Goal: Task Accomplishment & Management: Complete application form

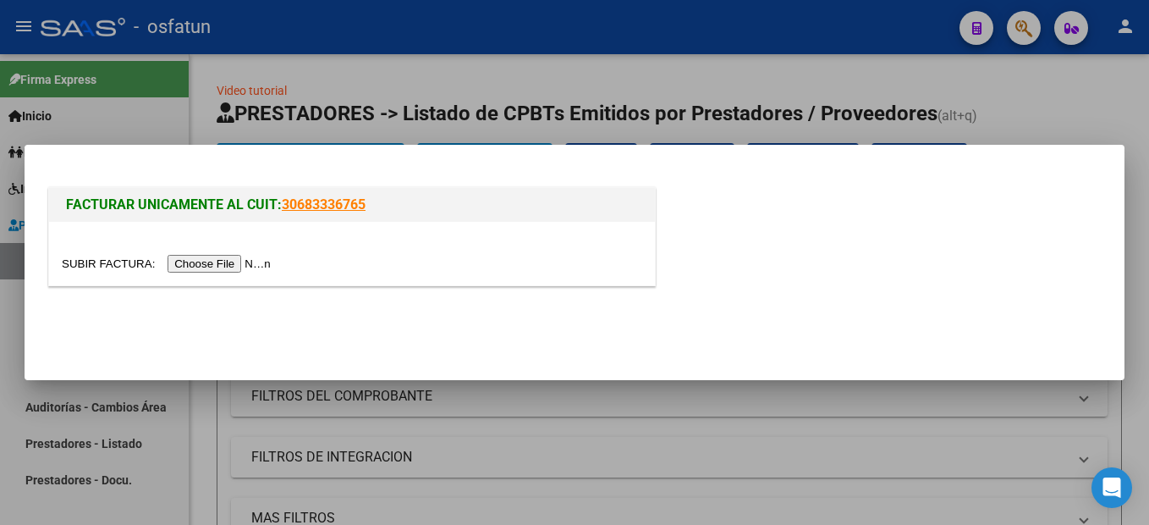
click at [219, 272] on input "file" at bounding box center [169, 264] width 214 height 18
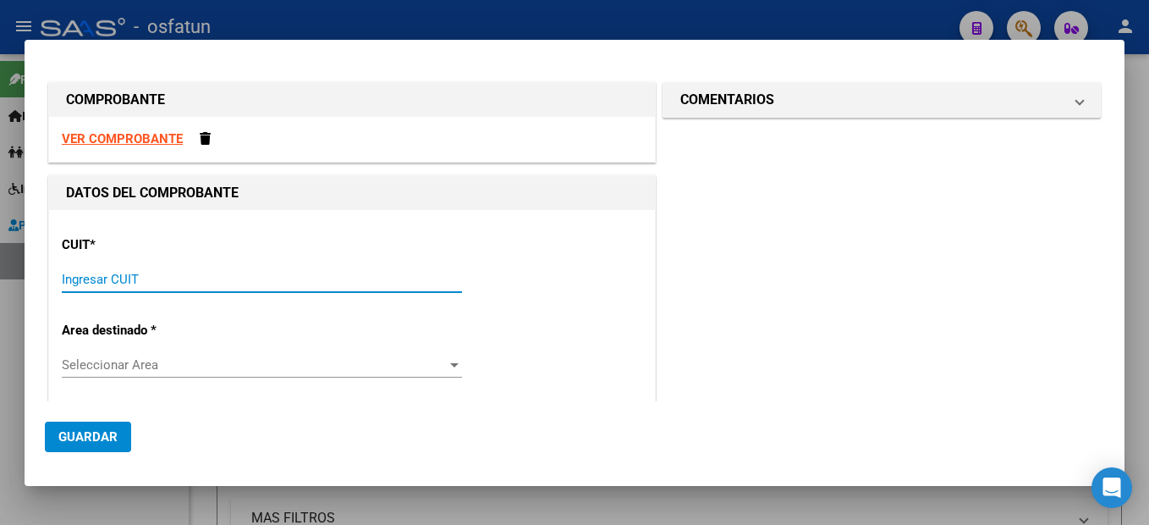
click at [86, 284] on input "Ingresar CUIT" at bounding box center [262, 279] width 400 height 15
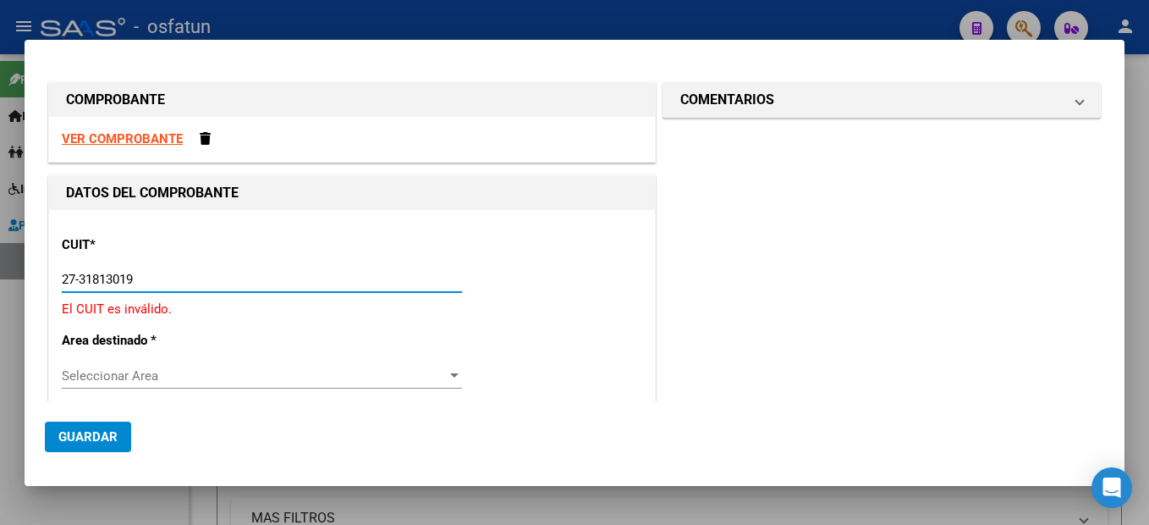
type input "27-31813019-7"
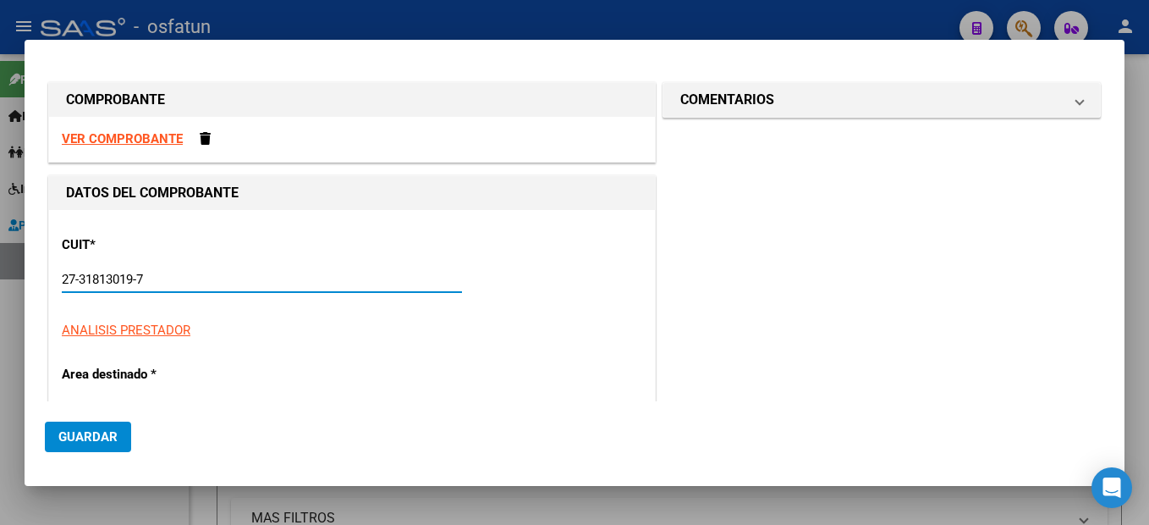
type input "3"
type input "27-31813019-7"
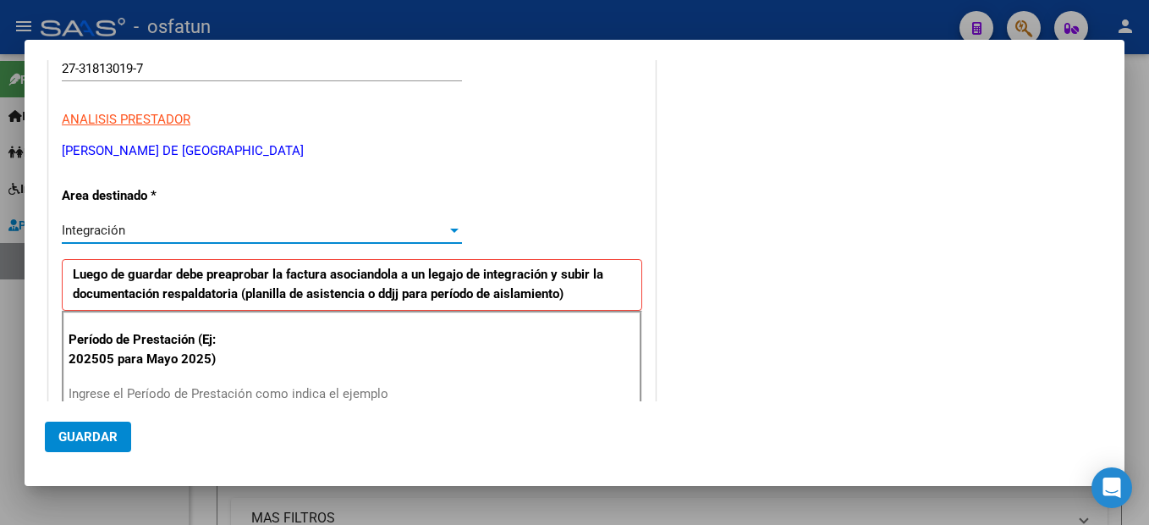
scroll to position [380, 0]
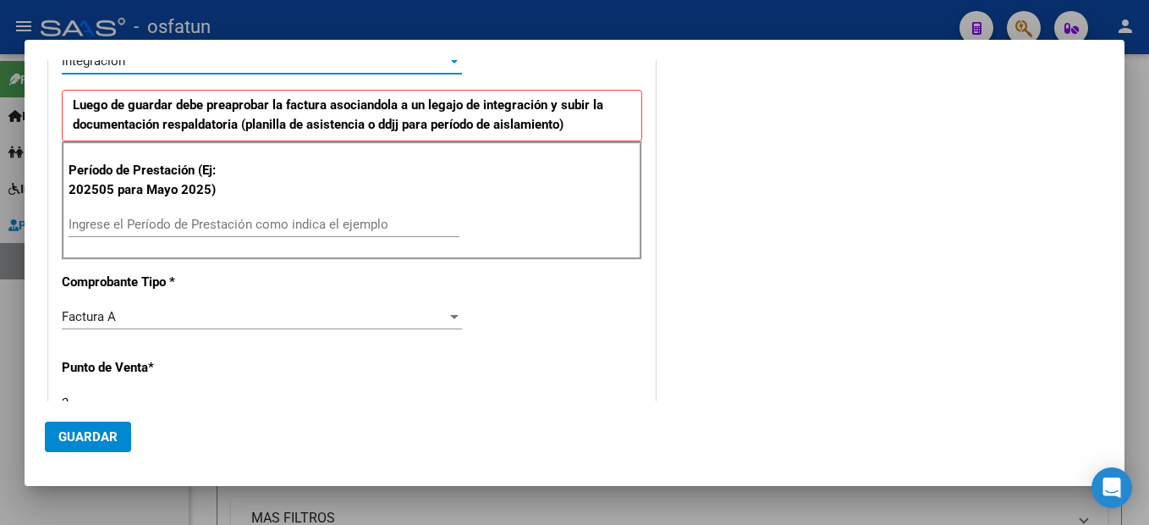
click at [245, 223] on input "Ingrese el Período de Prestación como indica el ejemplo" at bounding box center [264, 224] width 391 height 15
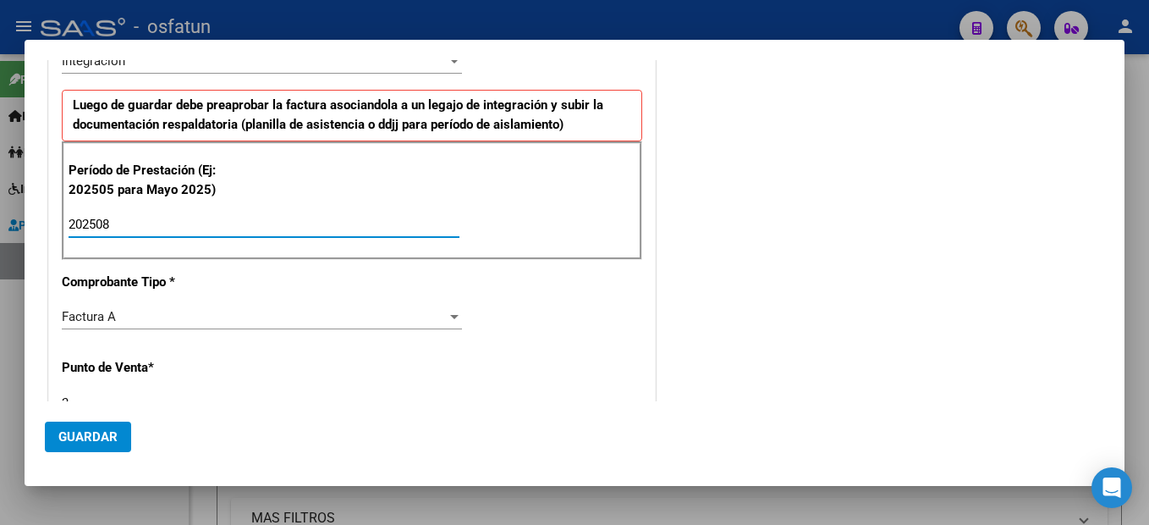
type input "202508"
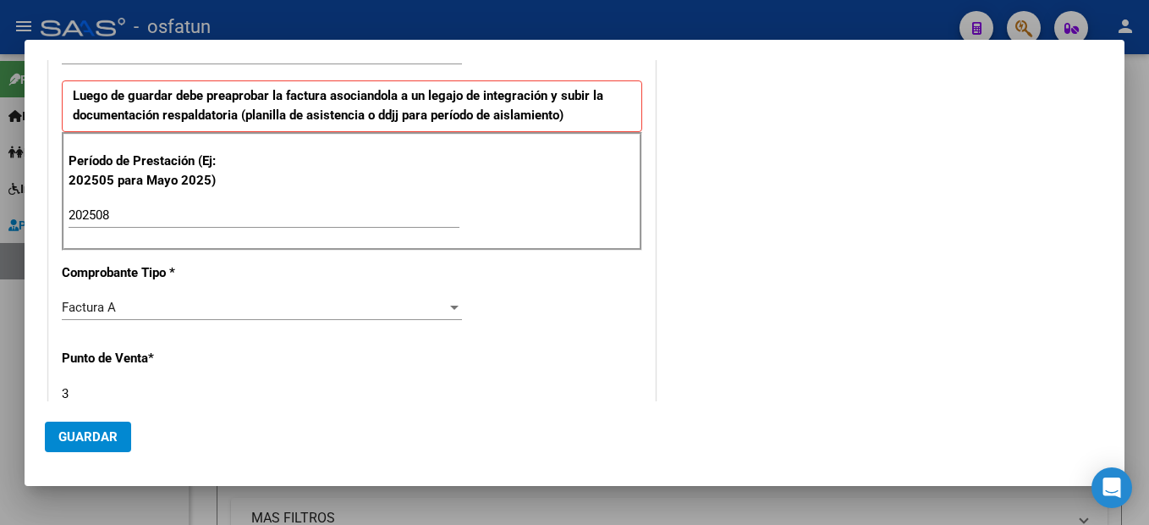
scroll to position [638, 0]
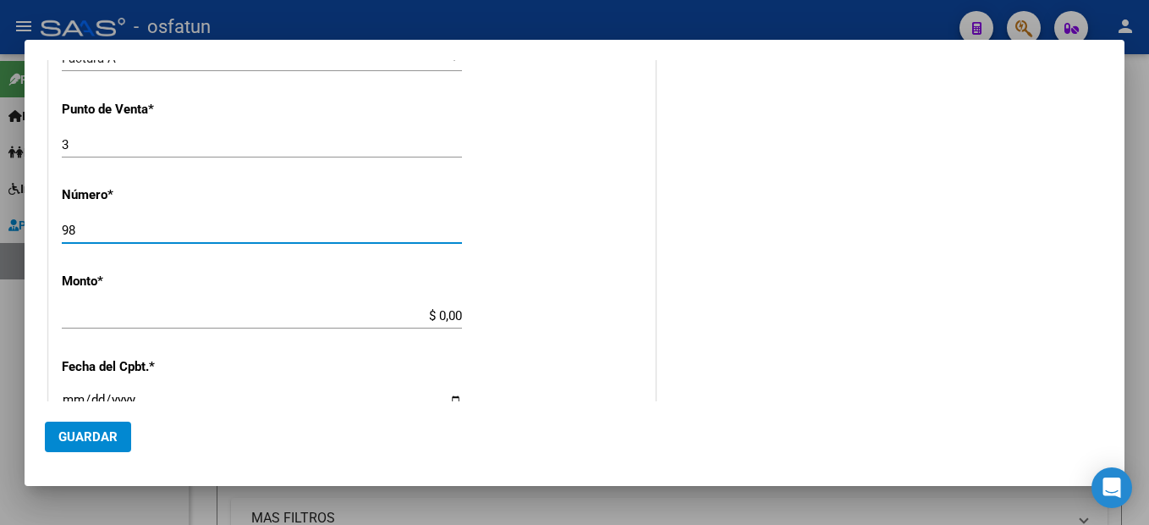
type input "9"
type input "53"
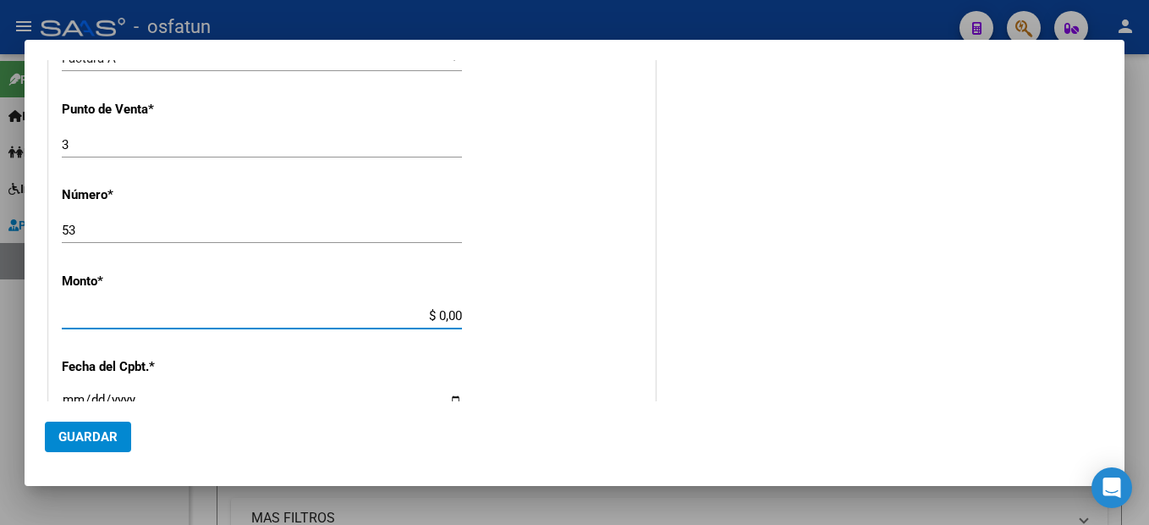
type input "$ 98.964,88"
type input "[DATE]"
type input "75367267989441"
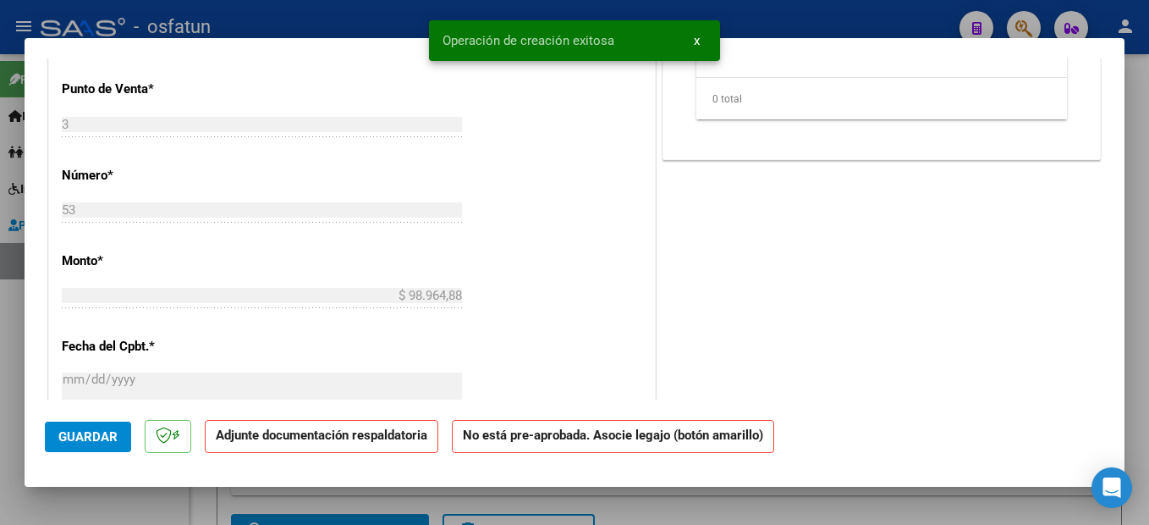
scroll to position [0, 0]
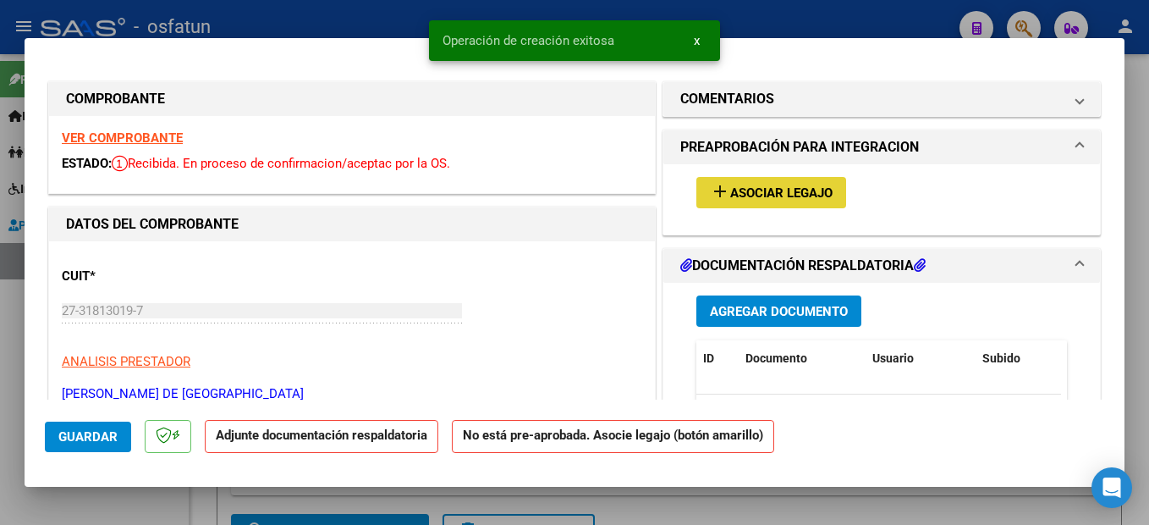
click at [806, 189] on span "Asociar Legajo" at bounding box center [781, 192] width 102 height 15
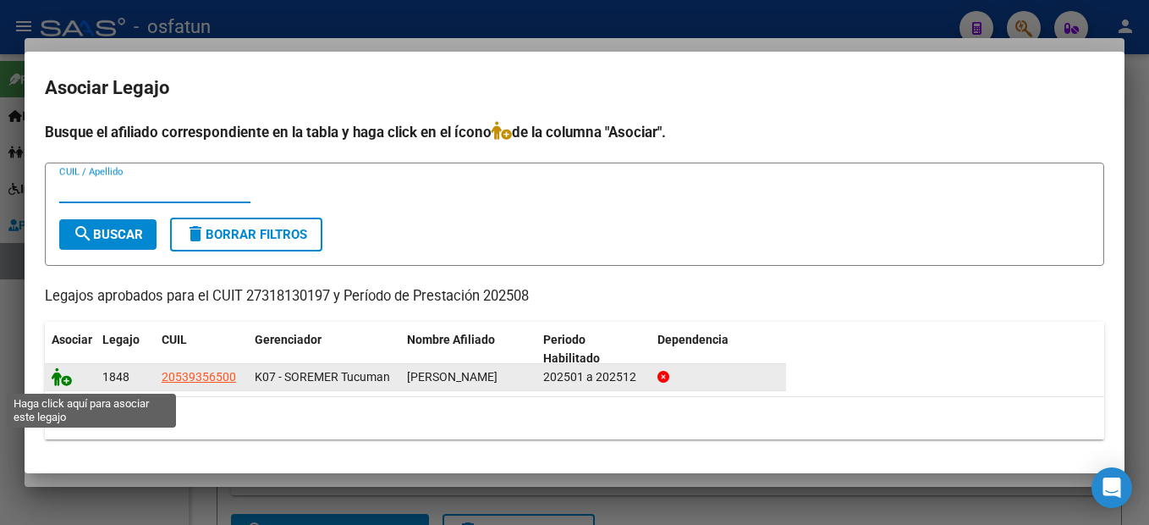
click at [60, 378] on icon at bounding box center [62, 376] width 20 height 19
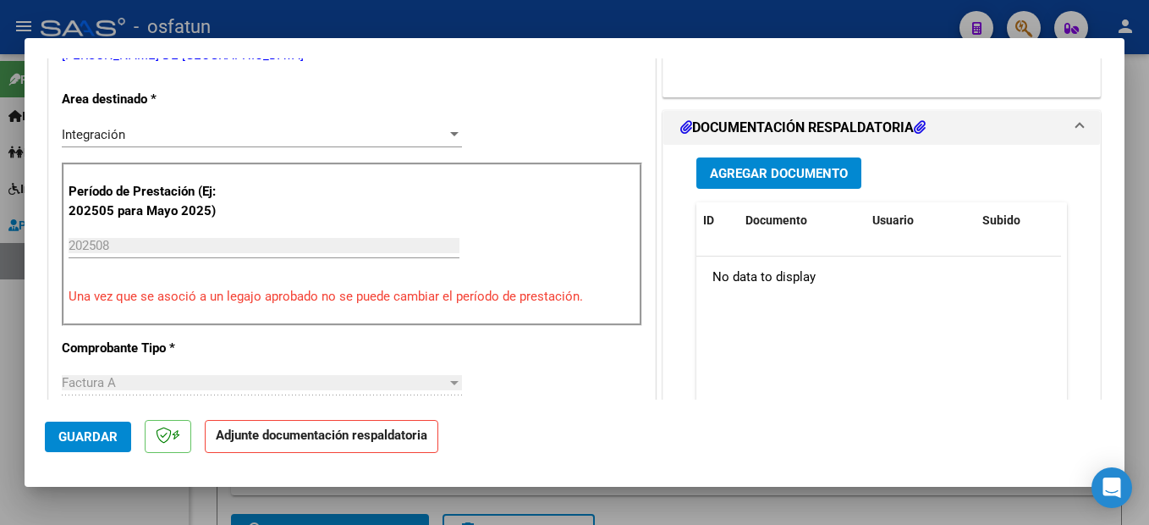
scroll to position [423, 0]
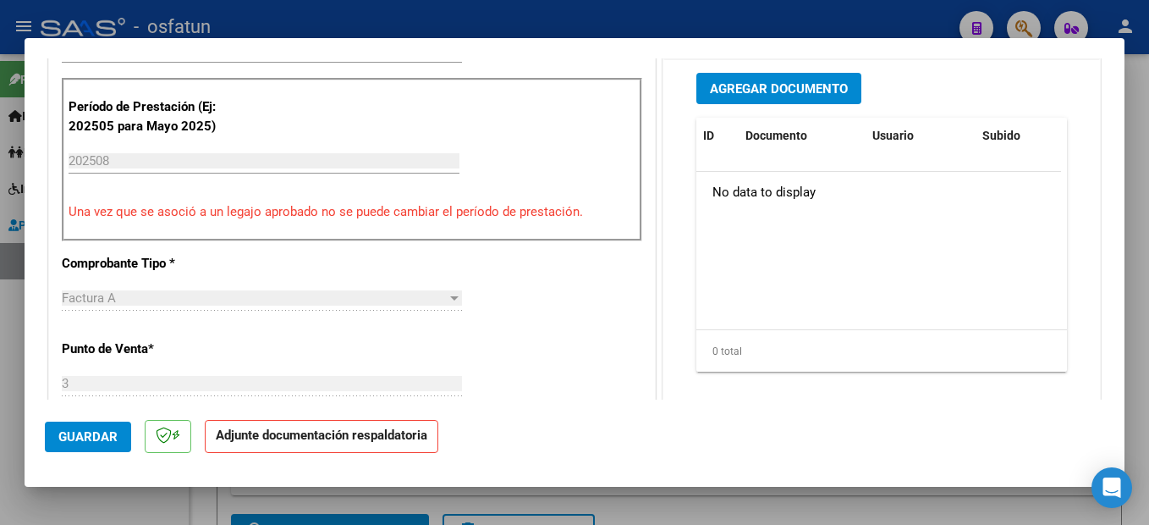
click at [839, 91] on span "Agregar Documento" at bounding box center [779, 88] width 138 height 15
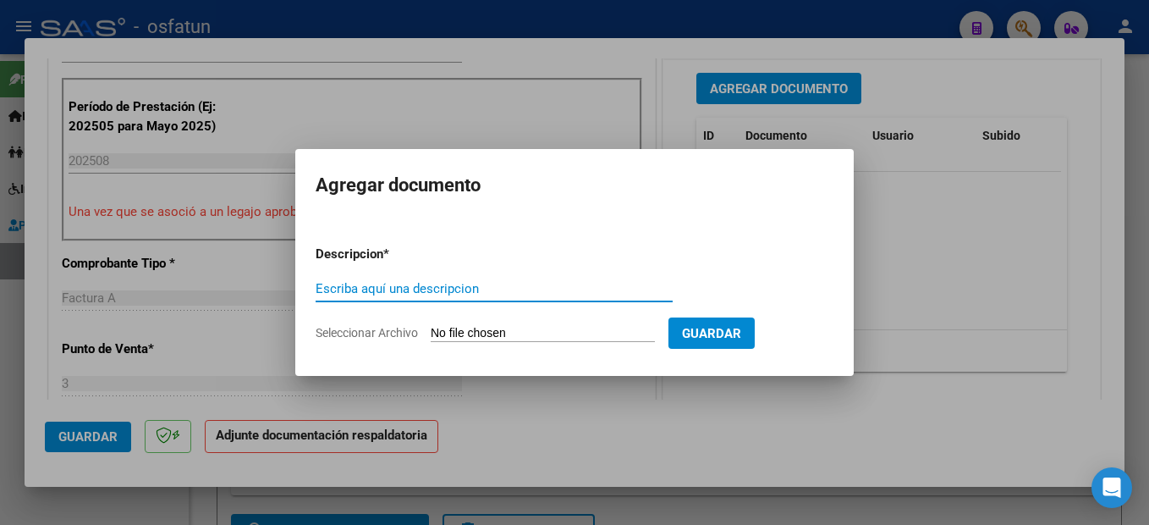
drag, startPoint x: 382, startPoint y: 281, endPoint x: 380, endPoint y: 291, distance: 10.3
click at [382, 286] on input "Escriba aquí una descripcion" at bounding box center [494, 288] width 357 height 15
click at [380, 291] on input "Escriba aquí una descripcion" at bounding box center [494, 288] width 357 height 15
click at [381, 290] on input "Escriba aquí una descripcion" at bounding box center [494, 288] width 357 height 15
type input "planilla"
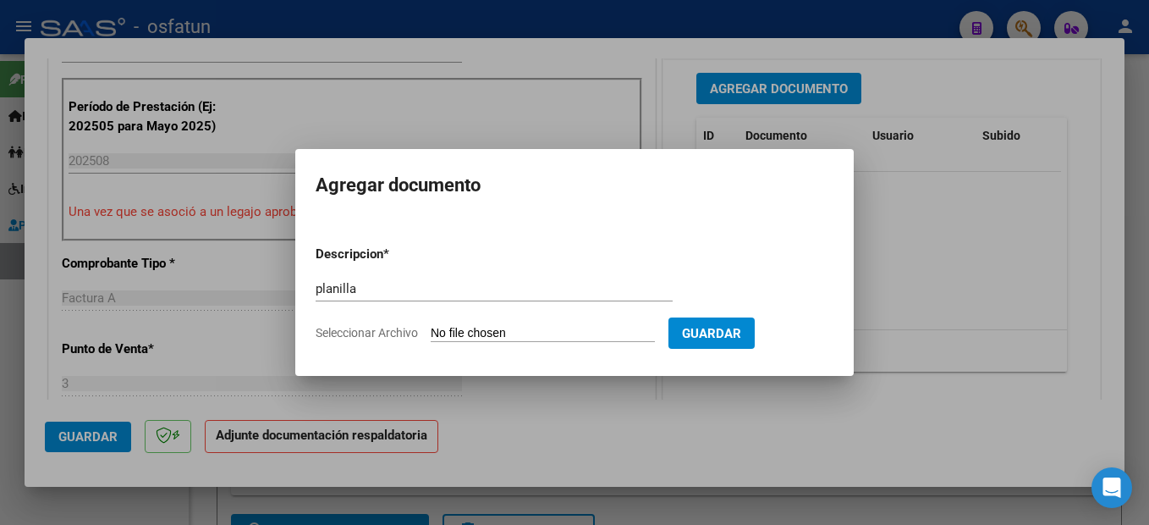
click at [504, 333] on input "Seleccionar Archivo" at bounding box center [543, 334] width 224 height 16
type input "C:\fakepath\250911110635.pdf"
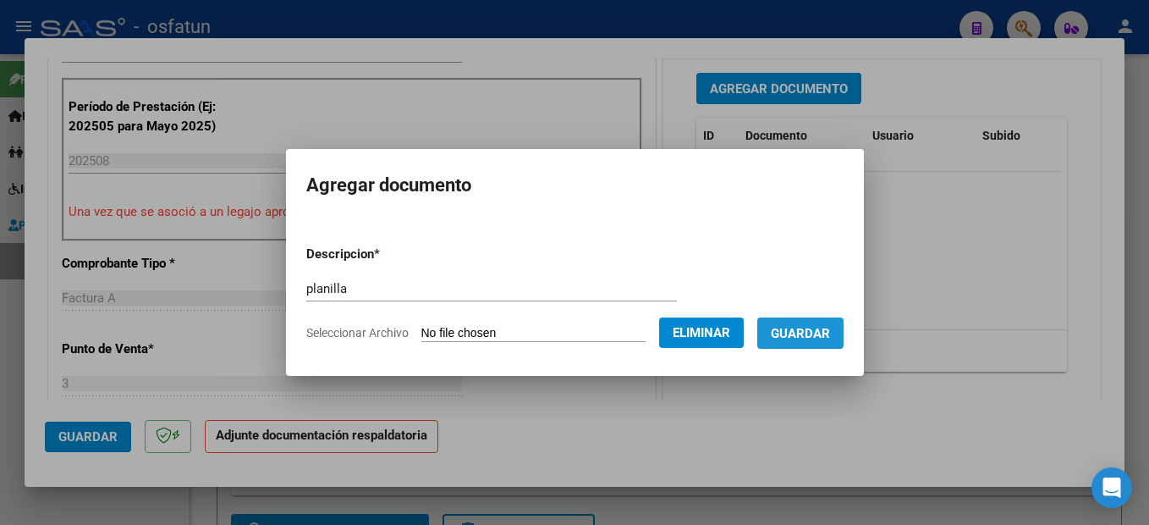
click at [830, 330] on span "Guardar" at bounding box center [800, 333] width 59 height 15
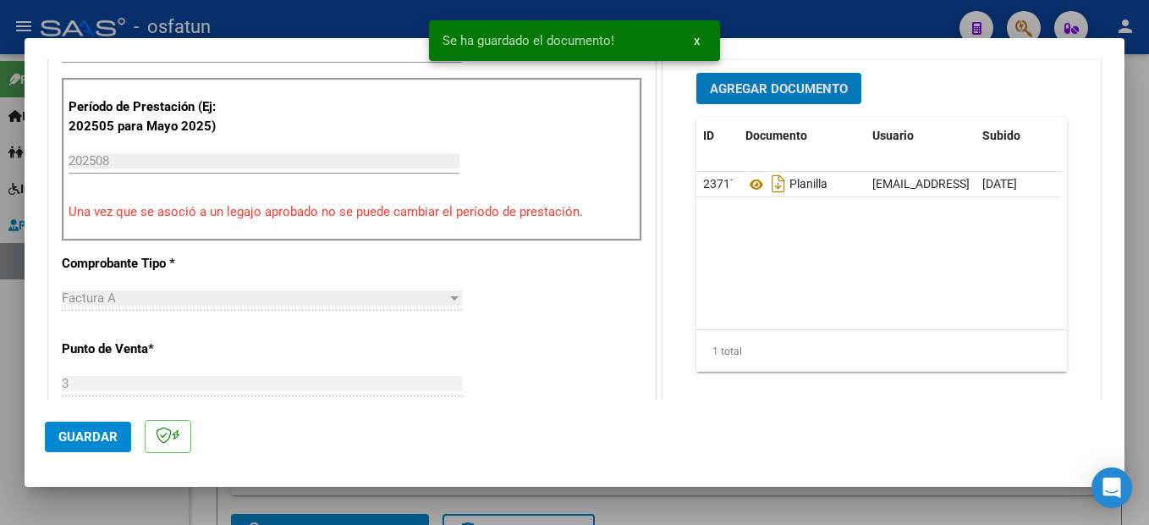
click at [1137, 322] on div at bounding box center [574, 262] width 1149 height 525
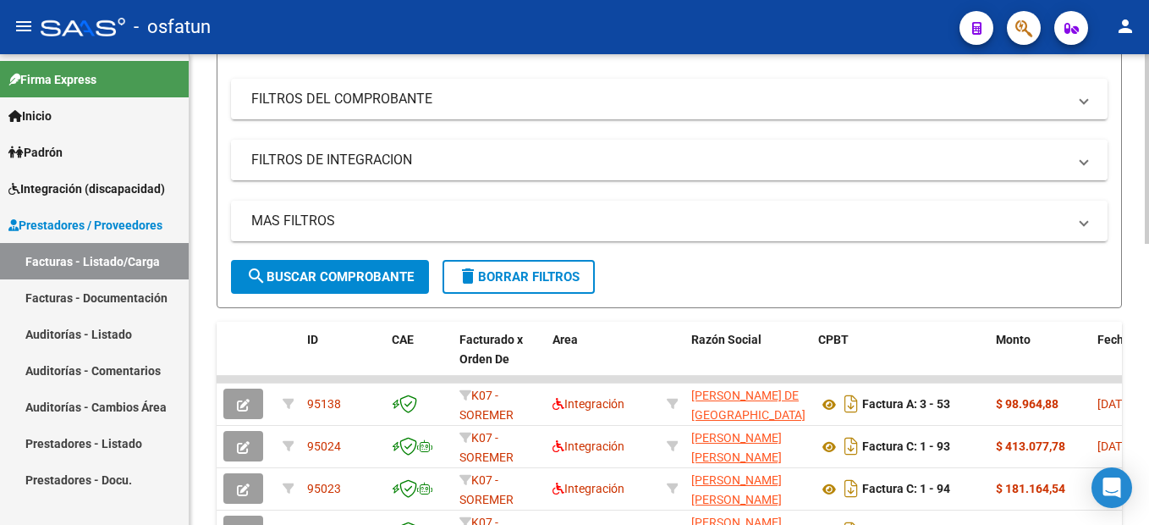
scroll to position [0, 0]
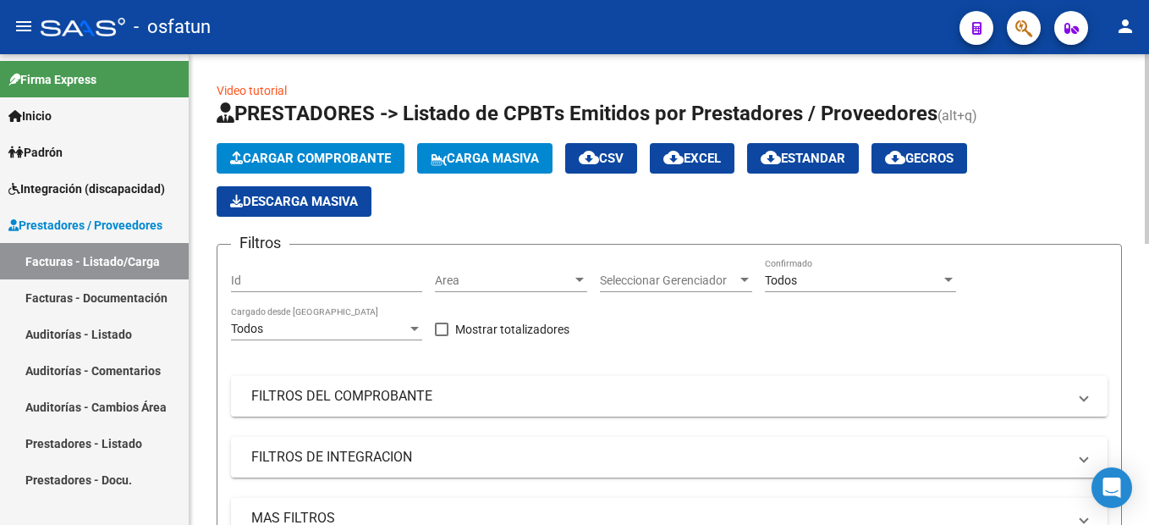
click at [374, 162] on span "Cargar Comprobante" at bounding box center [310, 158] width 161 height 15
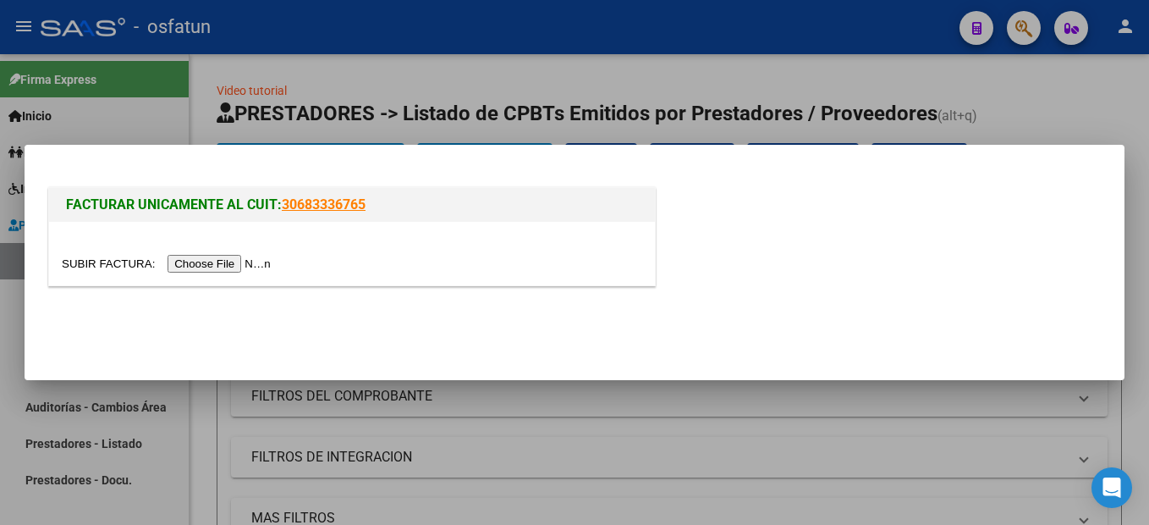
click at [250, 261] on input "file" at bounding box center [169, 264] width 214 height 18
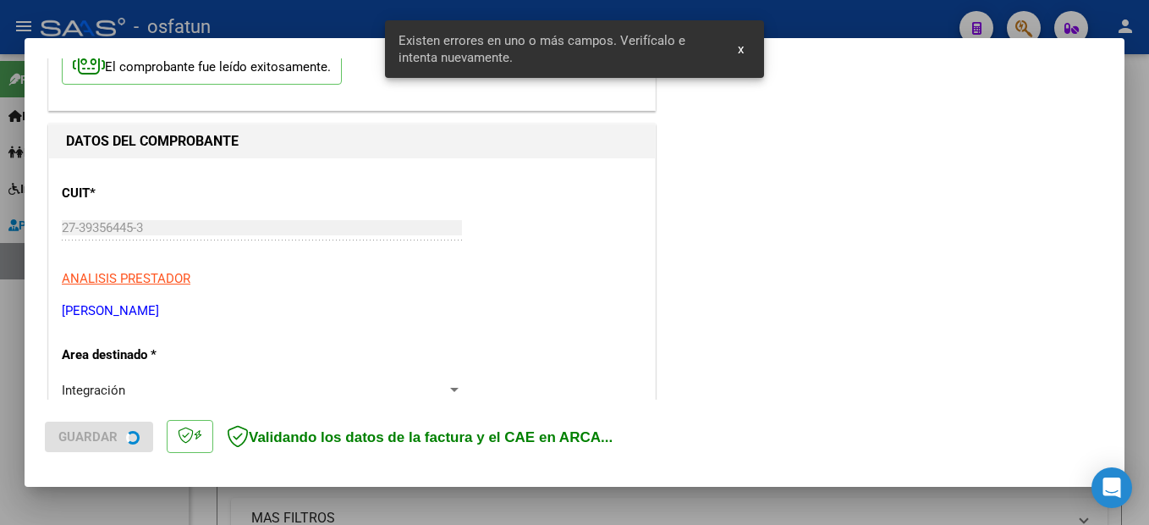
scroll to position [387, 0]
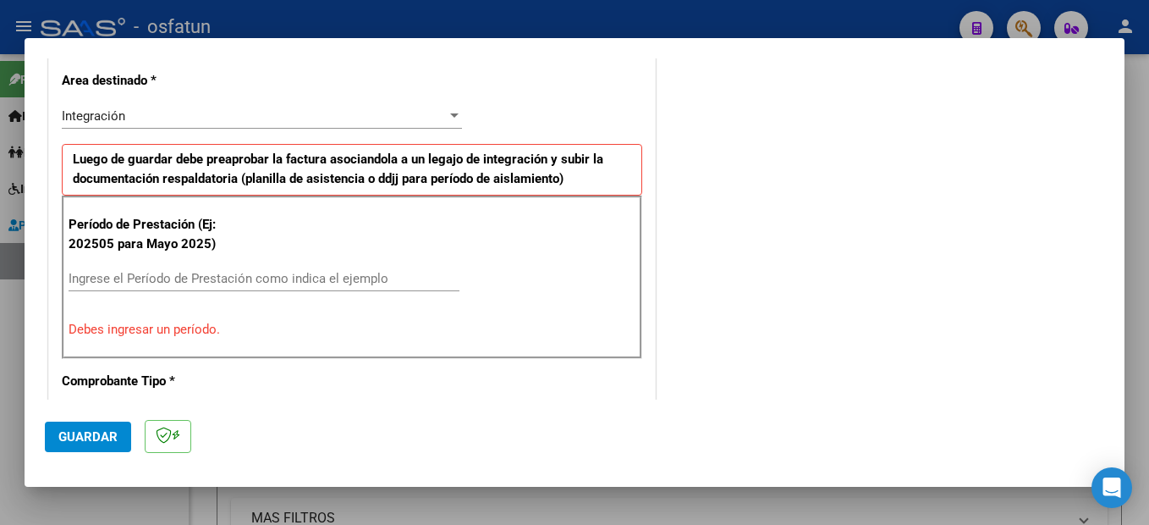
click at [118, 273] on input "Ingrese el Período de Prestación como indica el ejemplo" at bounding box center [264, 278] width 391 height 15
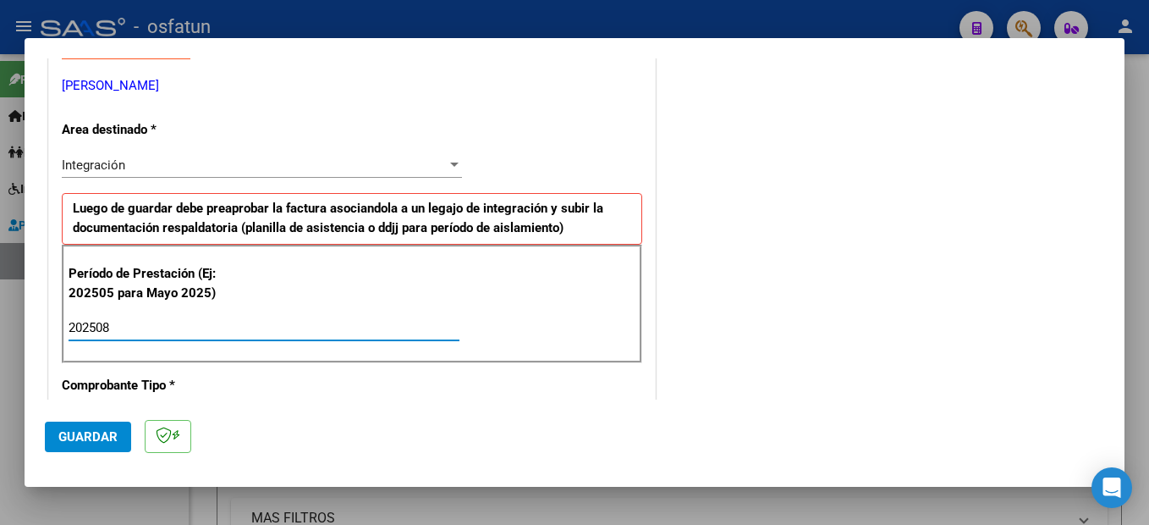
scroll to position [339, 0]
type input "202508"
click at [102, 435] on span "Guardar" at bounding box center [87, 436] width 59 height 15
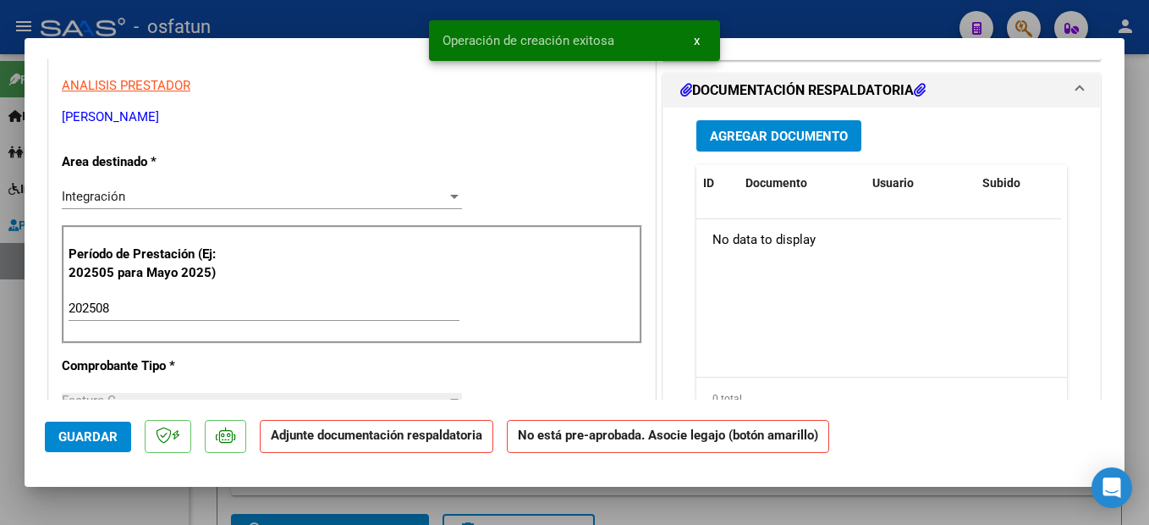
scroll to position [0, 0]
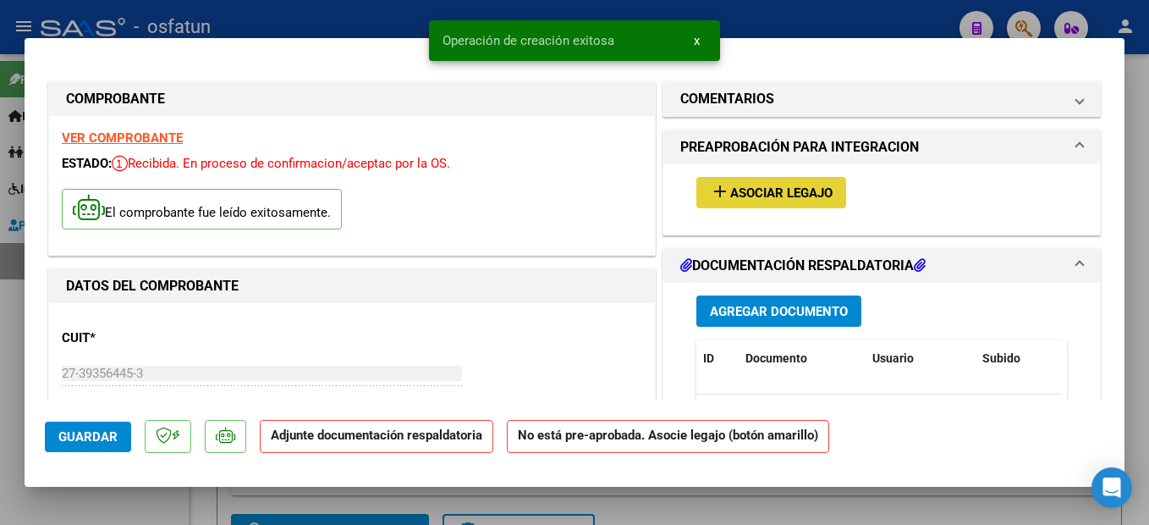
click at [818, 198] on span "Asociar Legajo" at bounding box center [781, 192] width 102 height 15
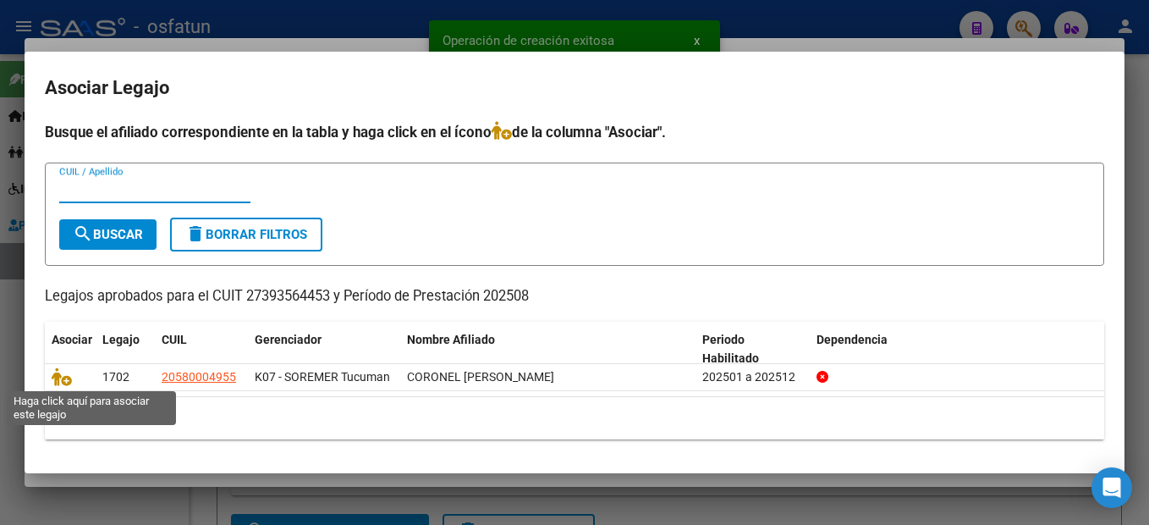
drag, startPoint x: 63, startPoint y: 375, endPoint x: 493, endPoint y: 522, distance: 454.4
click at [63, 374] on icon at bounding box center [62, 376] width 20 height 19
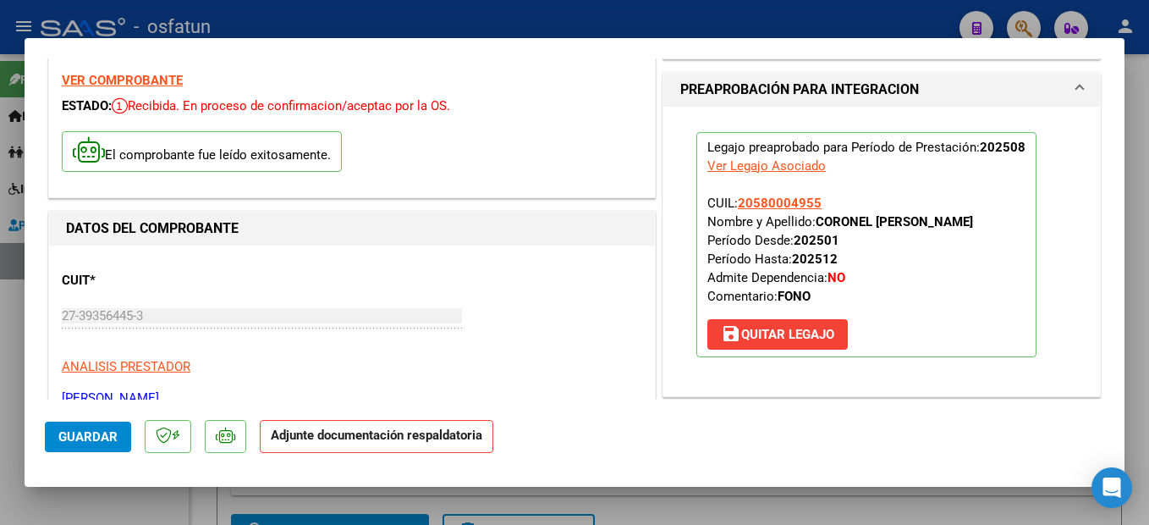
scroll to position [254, 0]
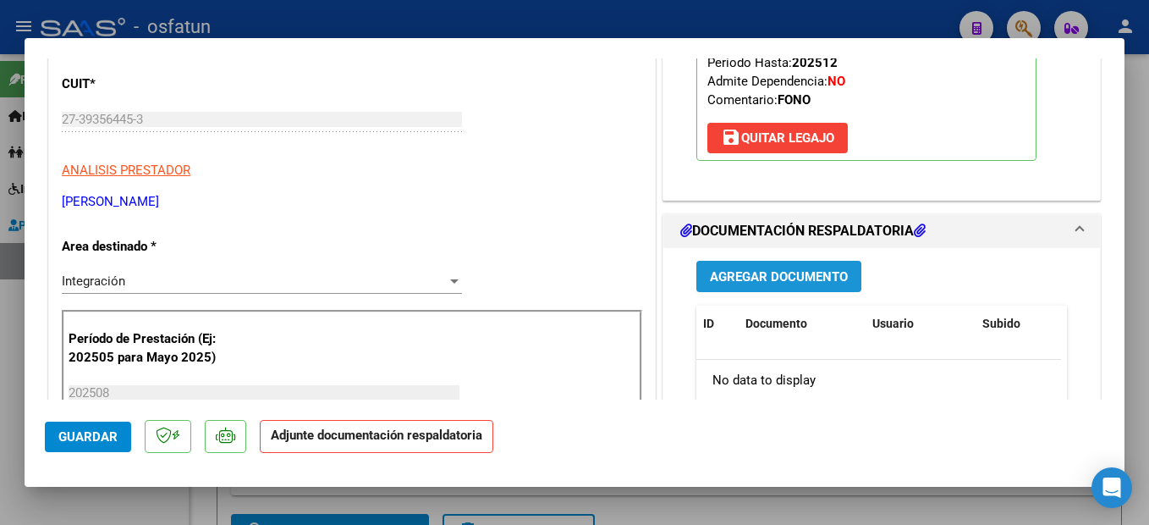
click at [810, 279] on span "Agregar Documento" at bounding box center [779, 276] width 138 height 15
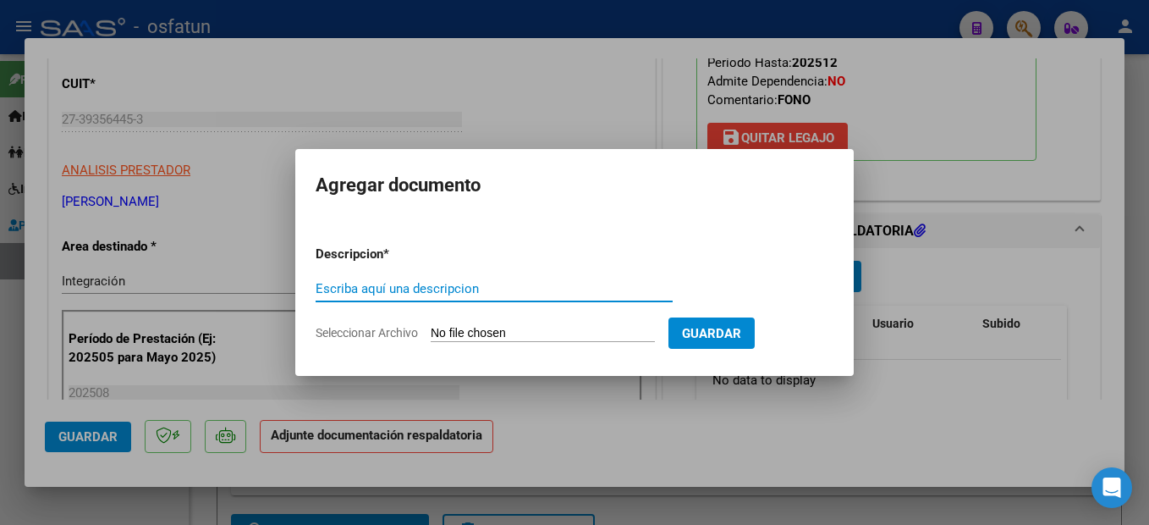
click at [438, 289] on input "Escriba aquí una descripcion" at bounding box center [494, 288] width 357 height 15
type input "planilla"
click at [587, 333] on input "Seleccionar Archivo" at bounding box center [543, 334] width 224 height 16
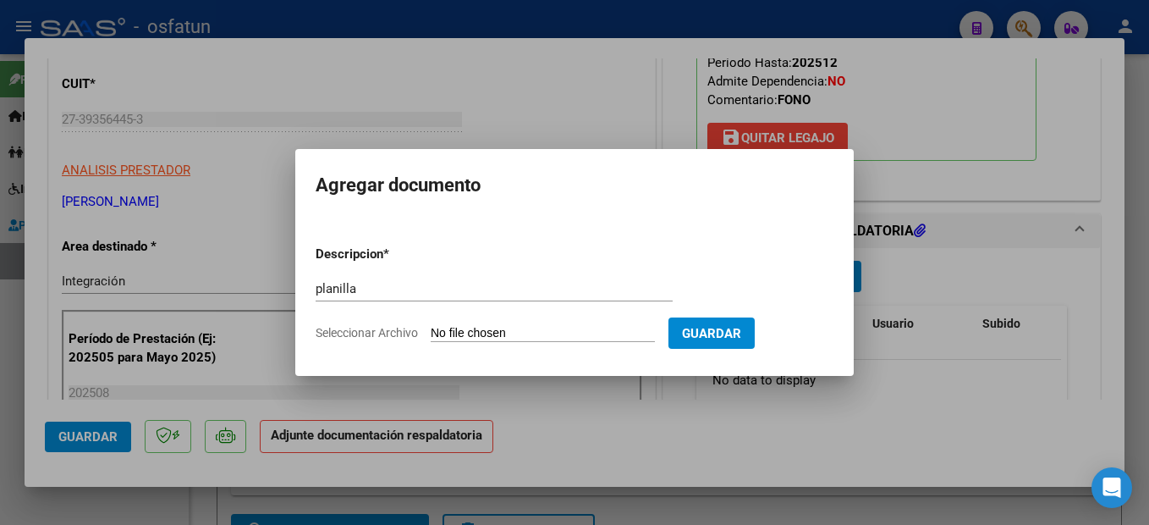
type input "C:\fakepath\250911110658.pdf"
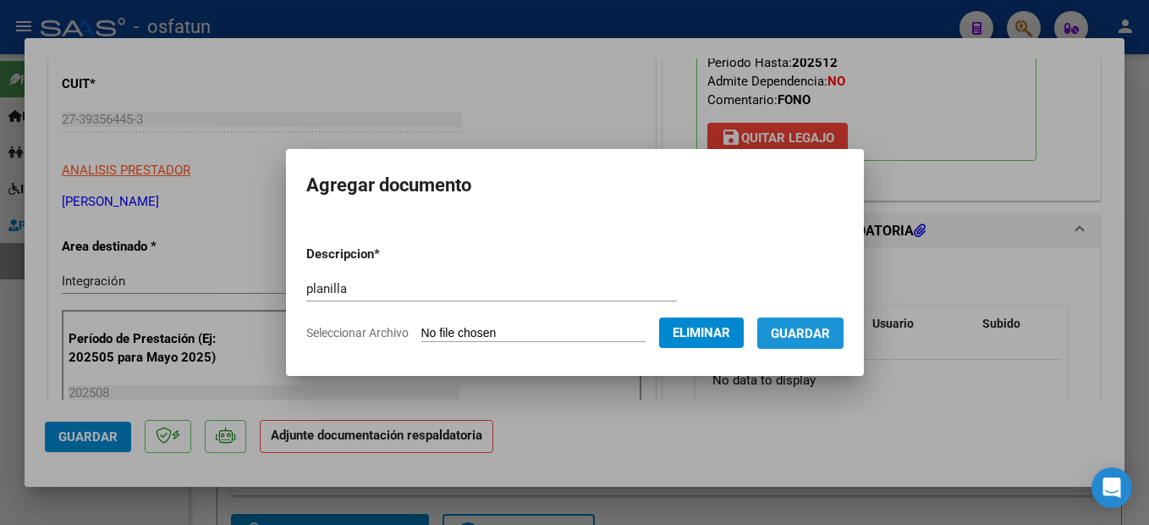
click at [830, 329] on span "Guardar" at bounding box center [800, 333] width 59 height 15
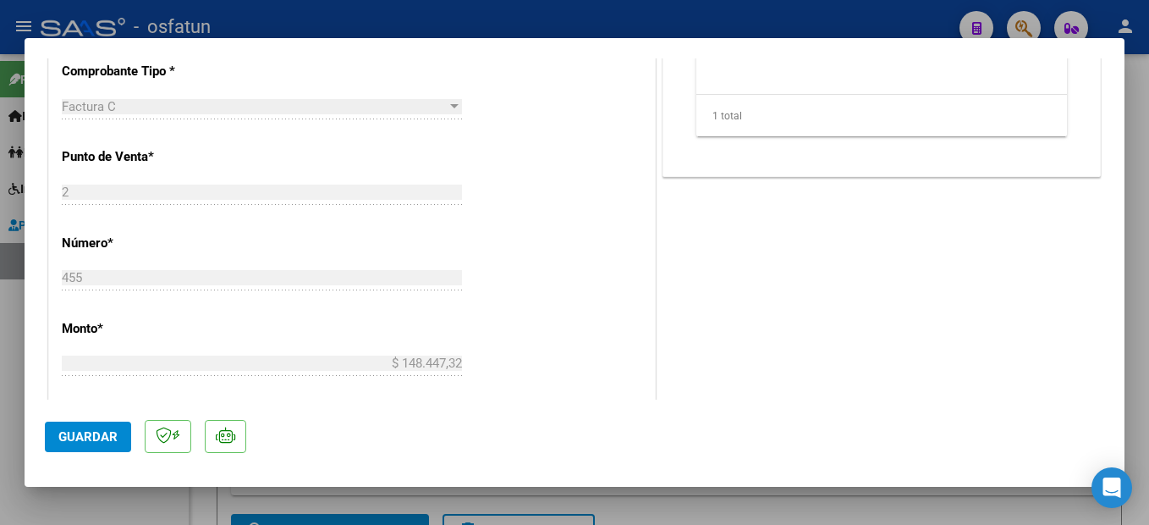
scroll to position [85, 0]
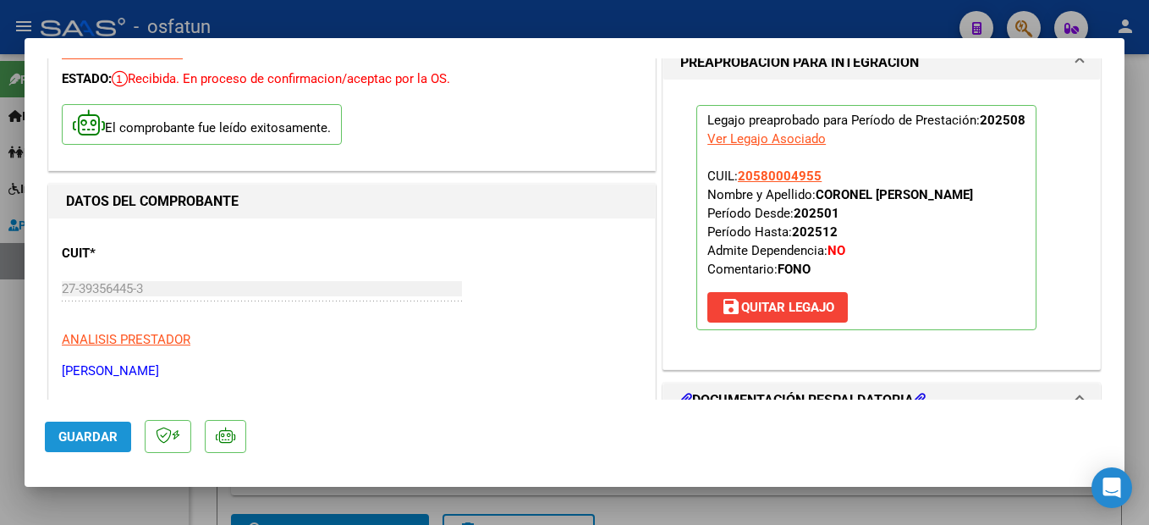
click at [86, 441] on span "Guardar" at bounding box center [87, 436] width 59 height 15
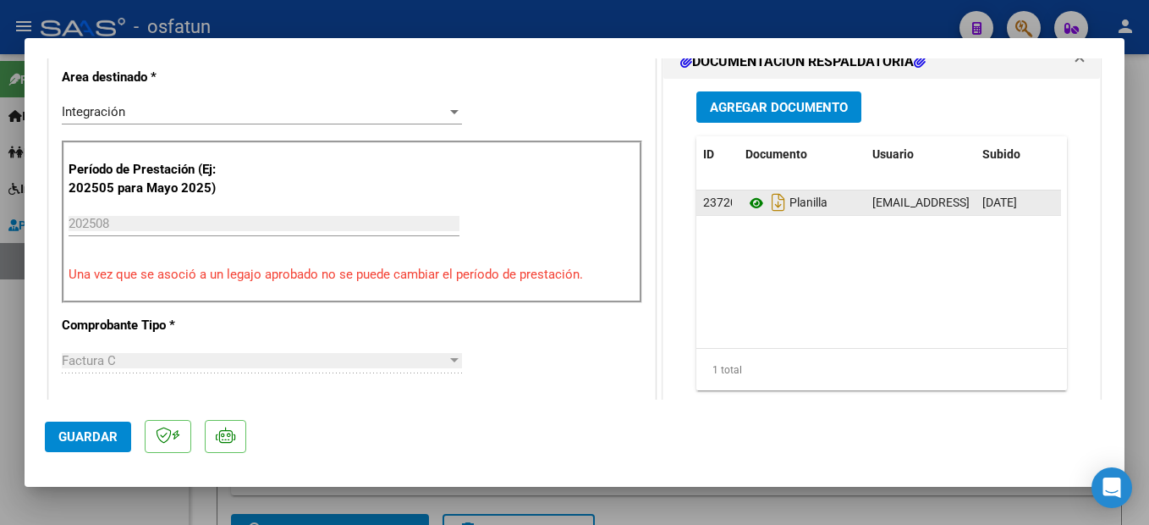
drag, startPoint x: 747, startPoint y: 205, endPoint x: 756, endPoint y: 203, distance: 8.6
click at [747, 205] on icon at bounding box center [757, 203] width 22 height 20
click at [83, 432] on span "Guardar" at bounding box center [87, 436] width 59 height 15
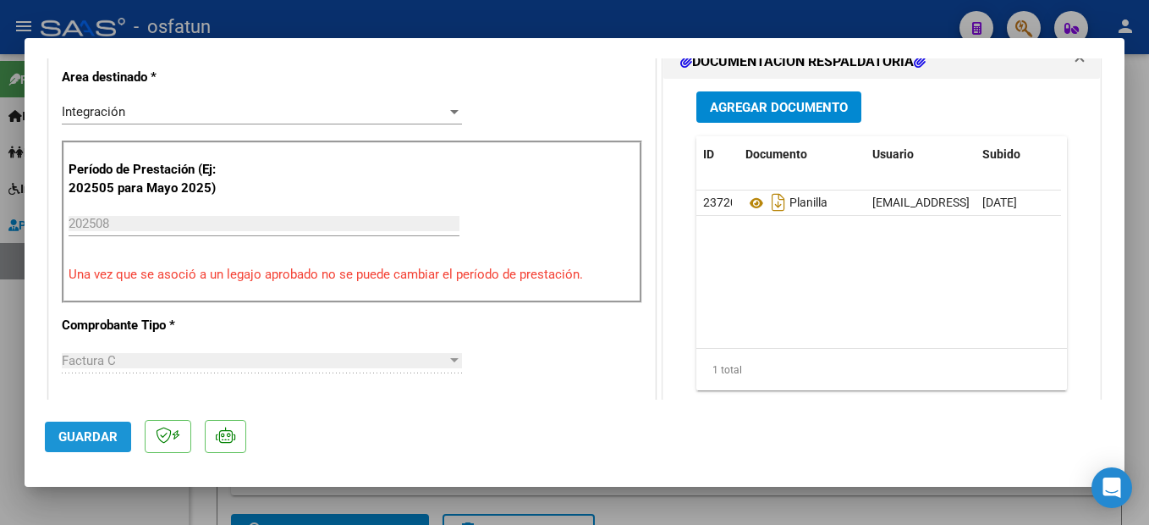
click at [54, 426] on button "Guardar" at bounding box center [88, 436] width 86 height 30
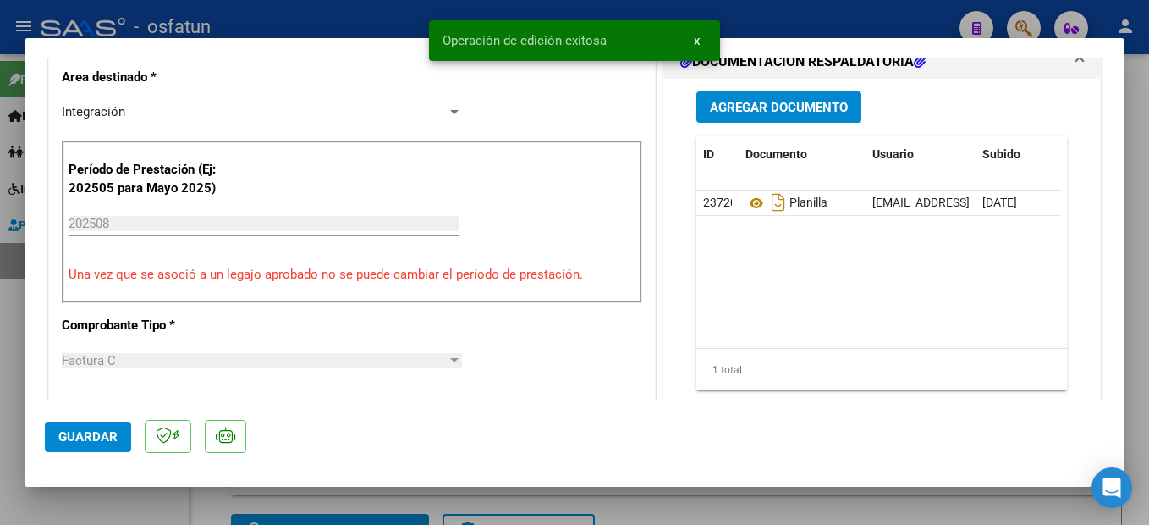
click at [1142, 372] on div at bounding box center [574, 262] width 1149 height 525
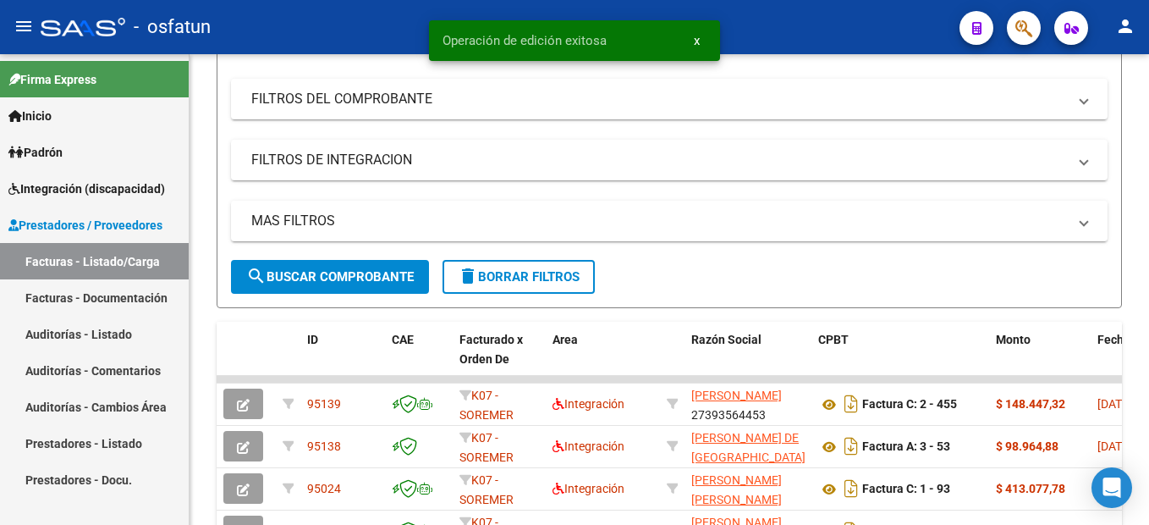
scroll to position [0, 0]
